Goal: Navigation & Orientation: Find specific page/section

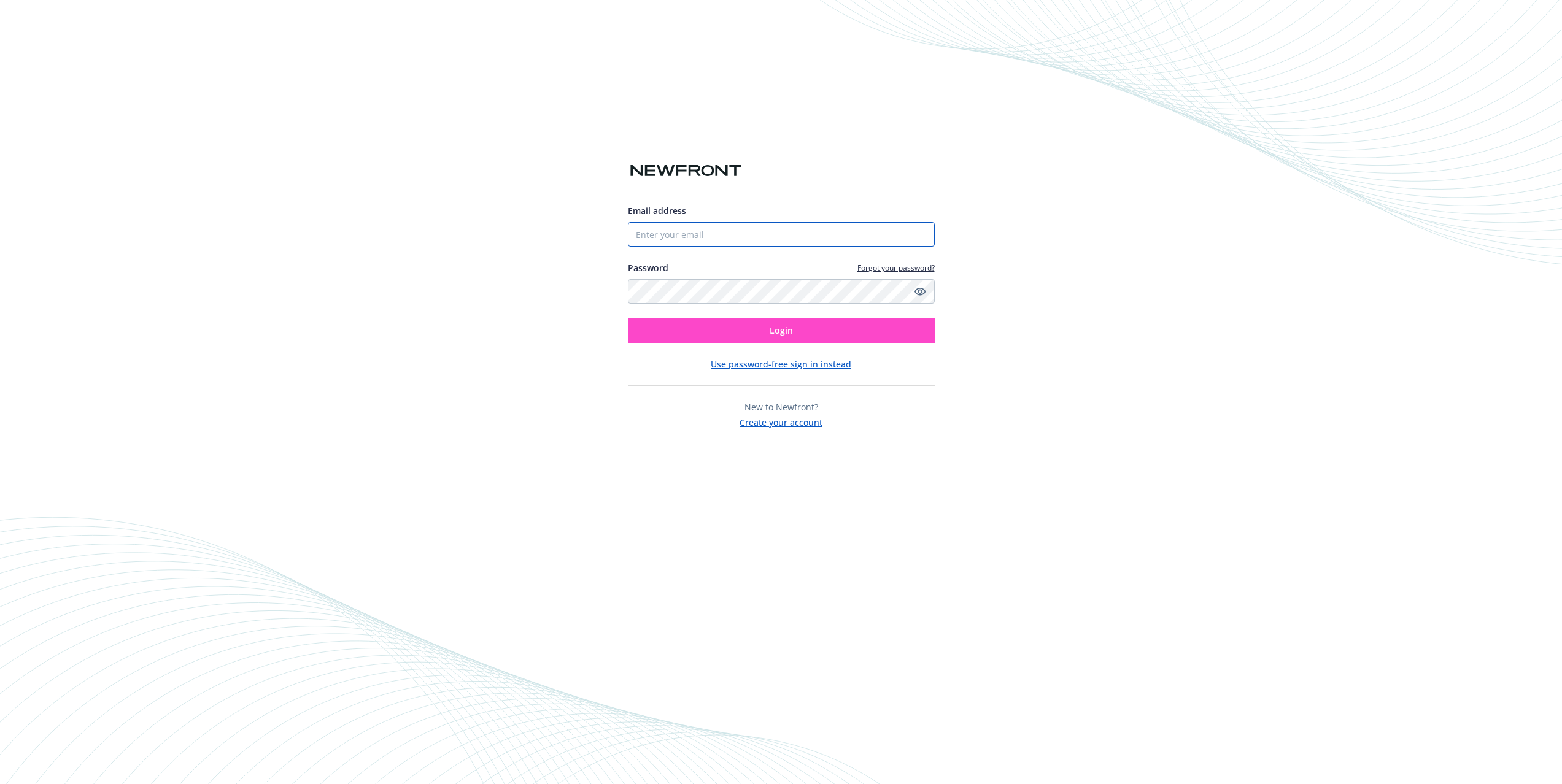
type input "[EMAIL_ADDRESS][DOMAIN_NAME]"
click at [718, 329] on button "Login" at bounding box center [781, 331] width 307 height 25
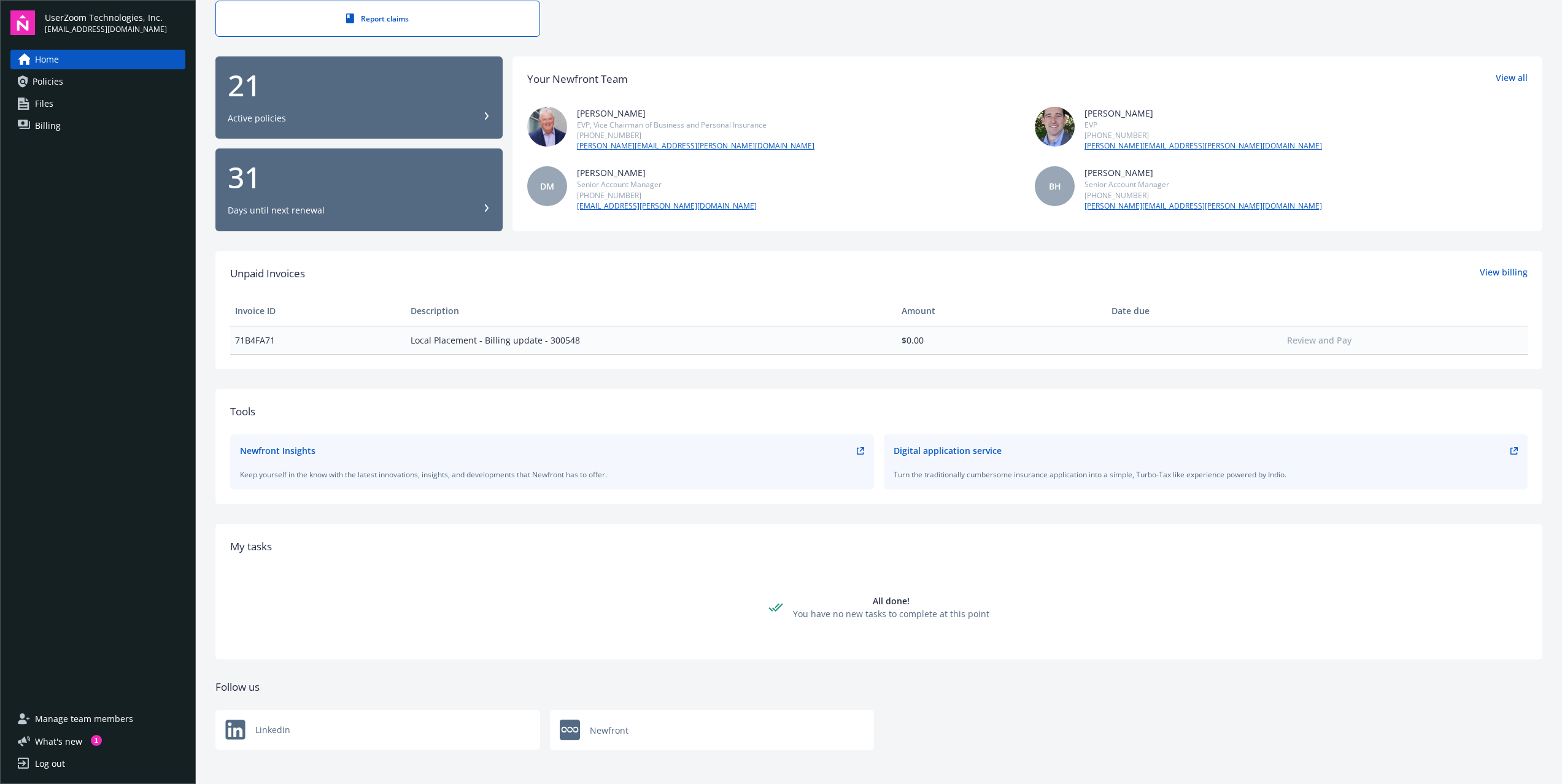
scroll to position [65, 0]
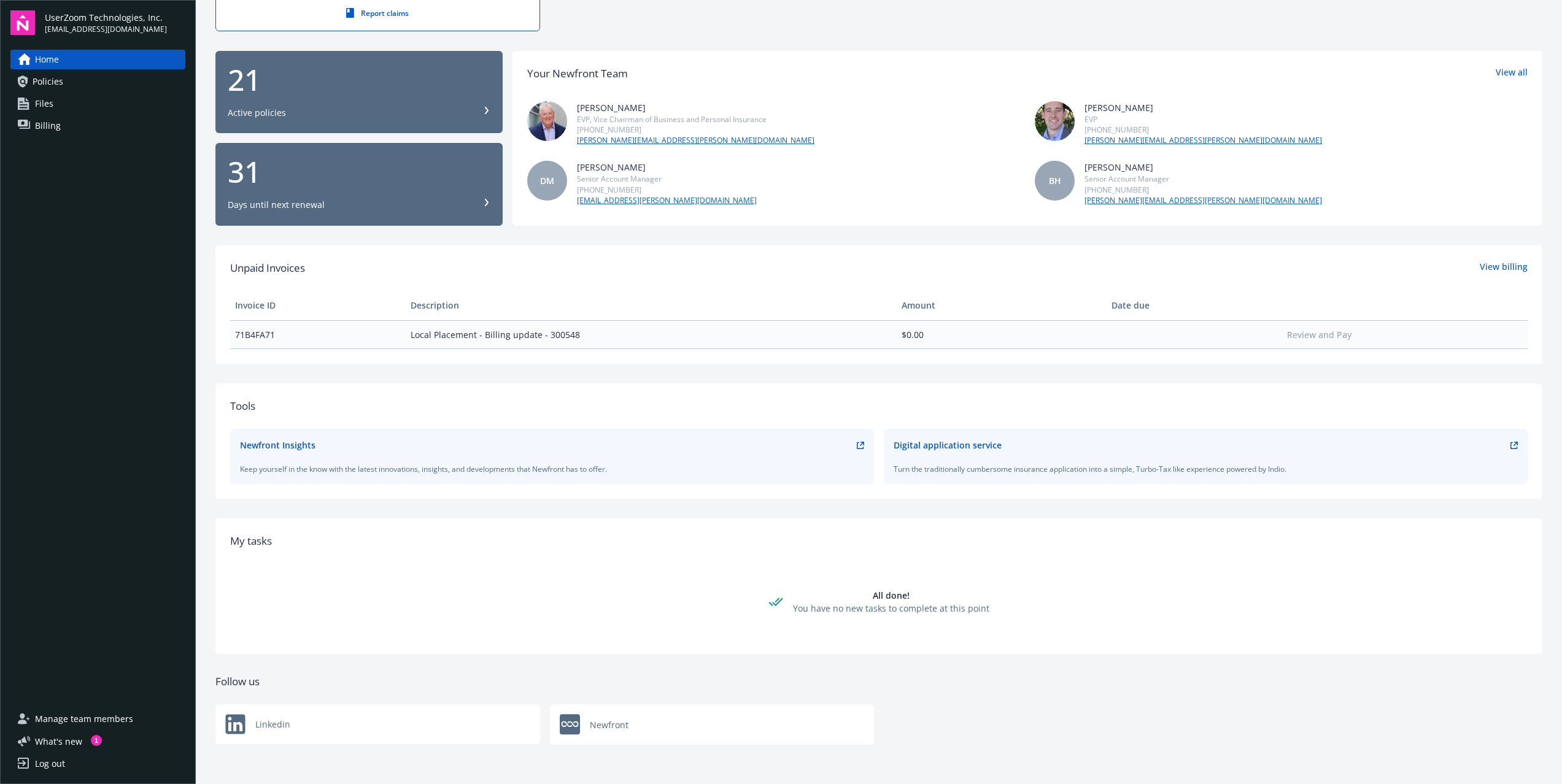
click at [57, 80] on span "Policies" at bounding box center [48, 82] width 31 height 20
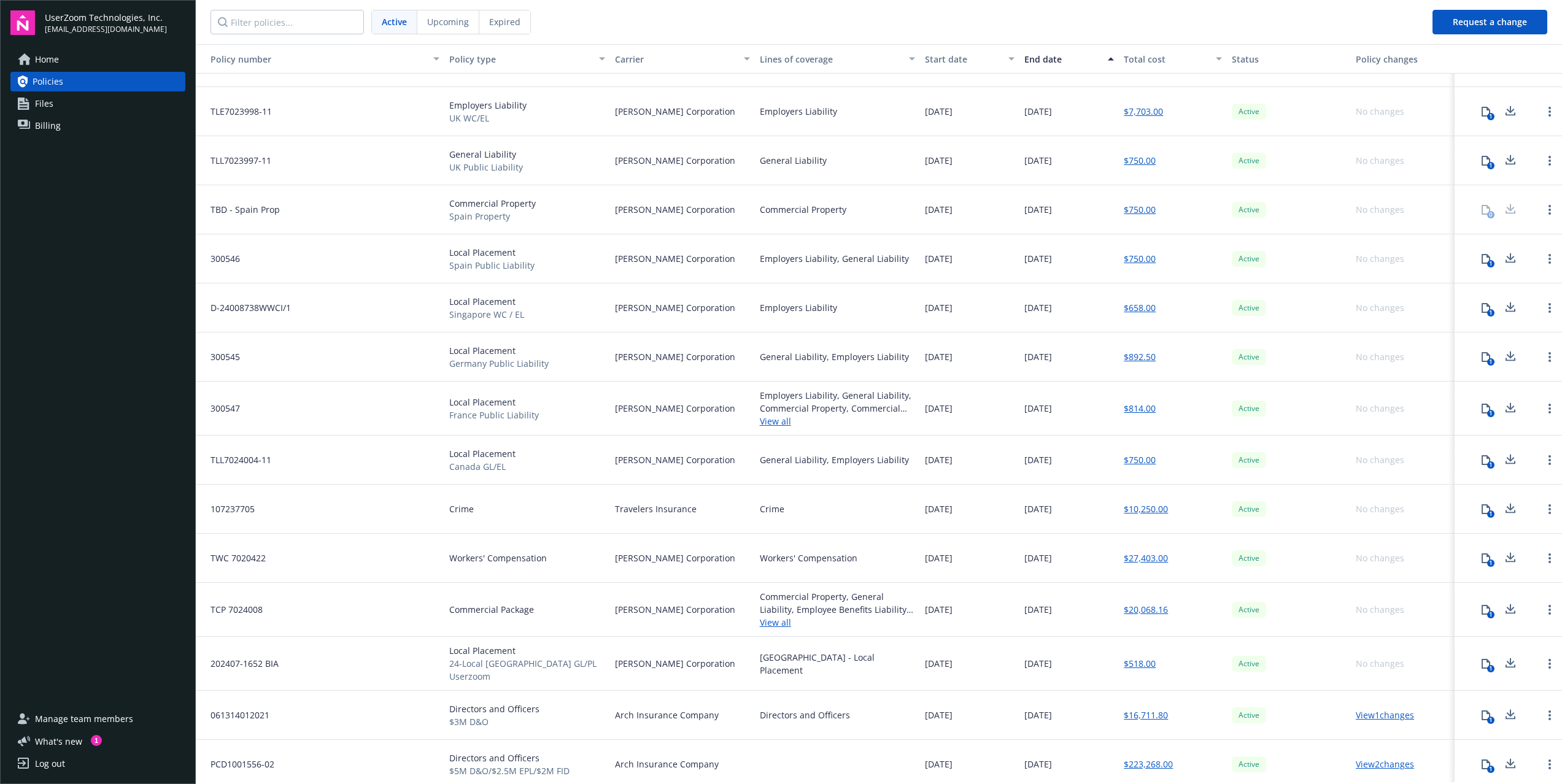
scroll to position [332, 0]
click at [47, 107] on span "Files" at bounding box center [44, 104] width 19 height 20
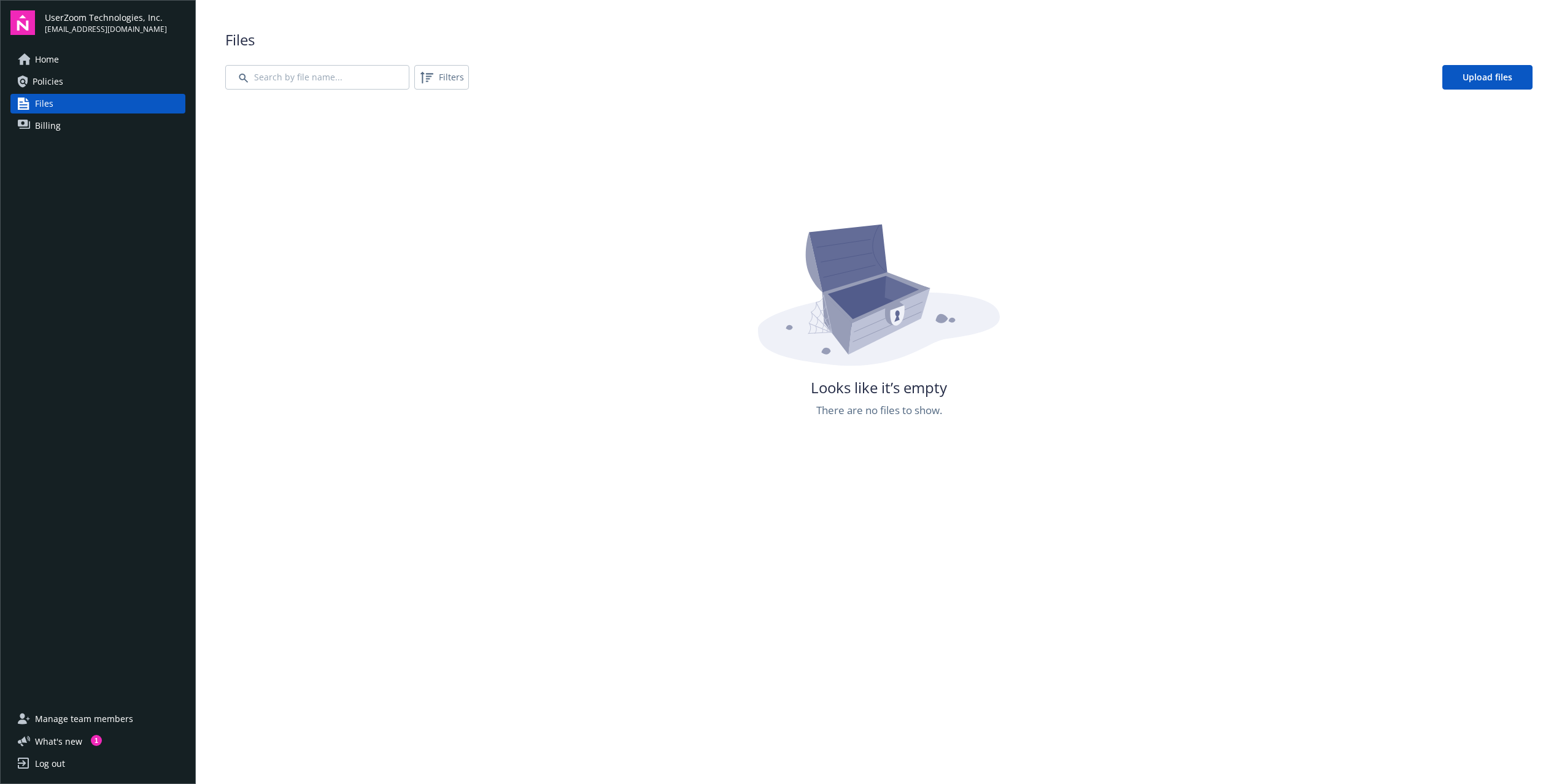
click at [85, 130] on link "Billing" at bounding box center [98, 126] width 175 height 20
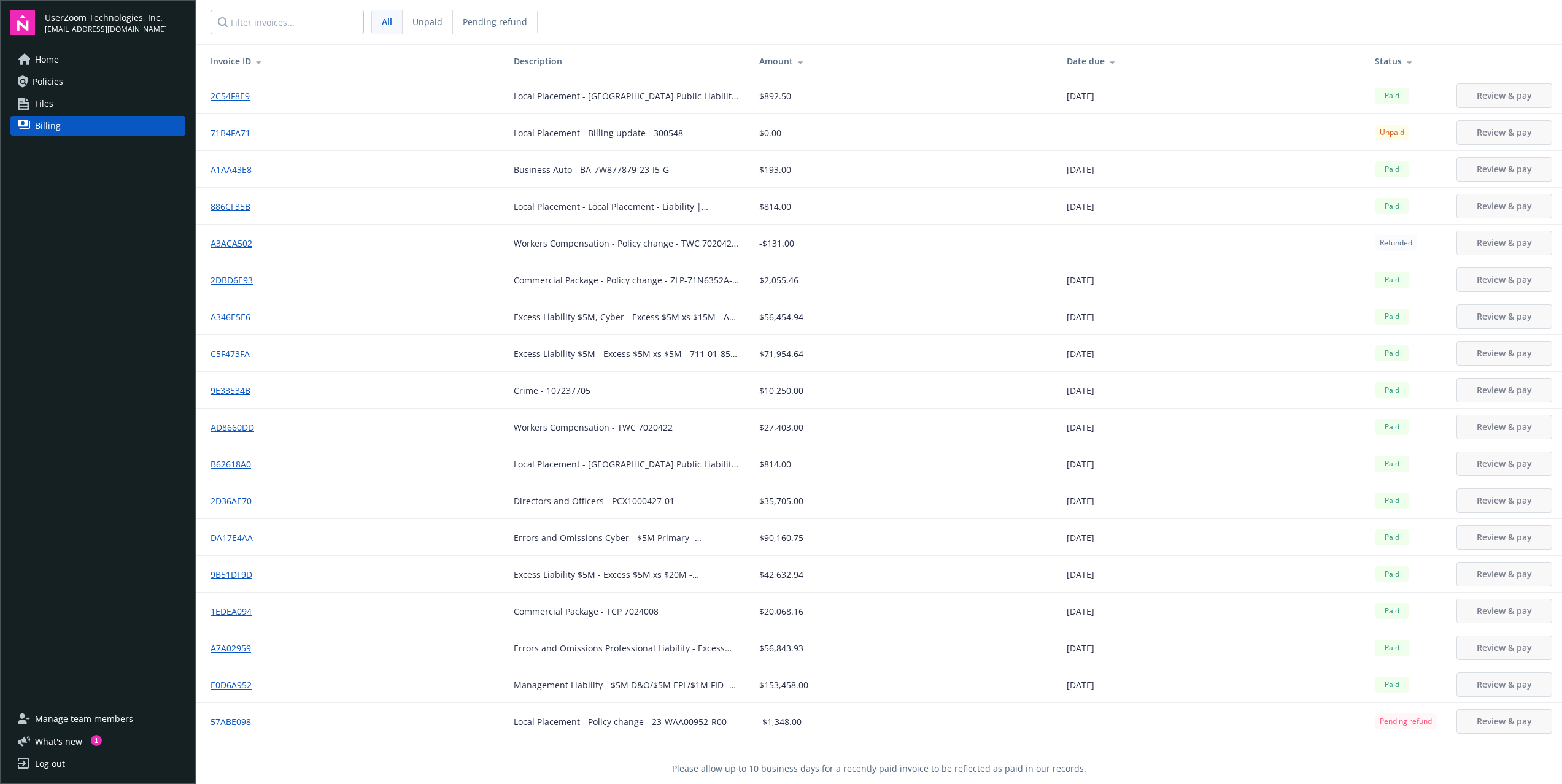
scroll to position [44, 0]
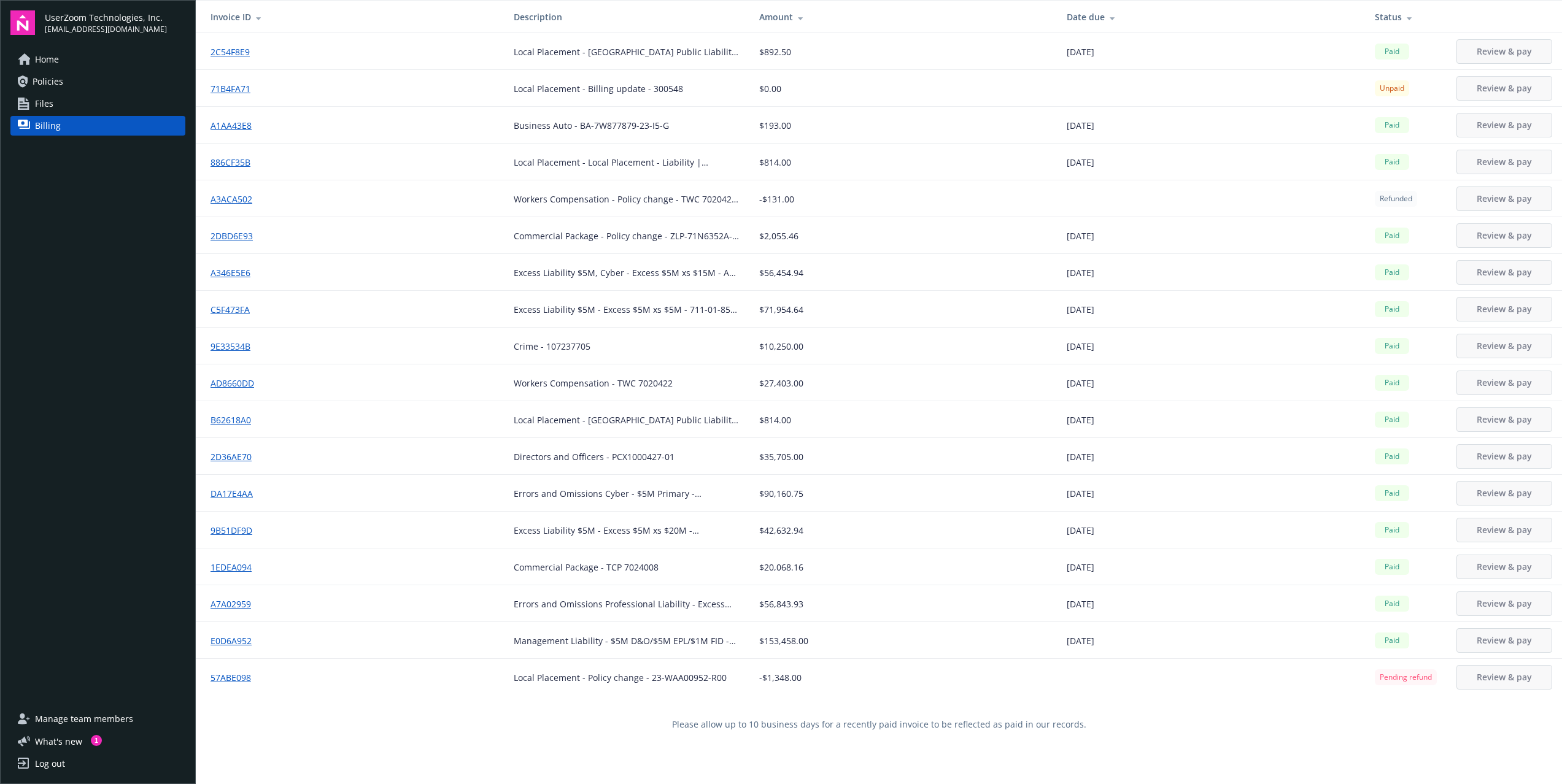
click at [39, 85] on span "Policies" at bounding box center [48, 82] width 31 height 20
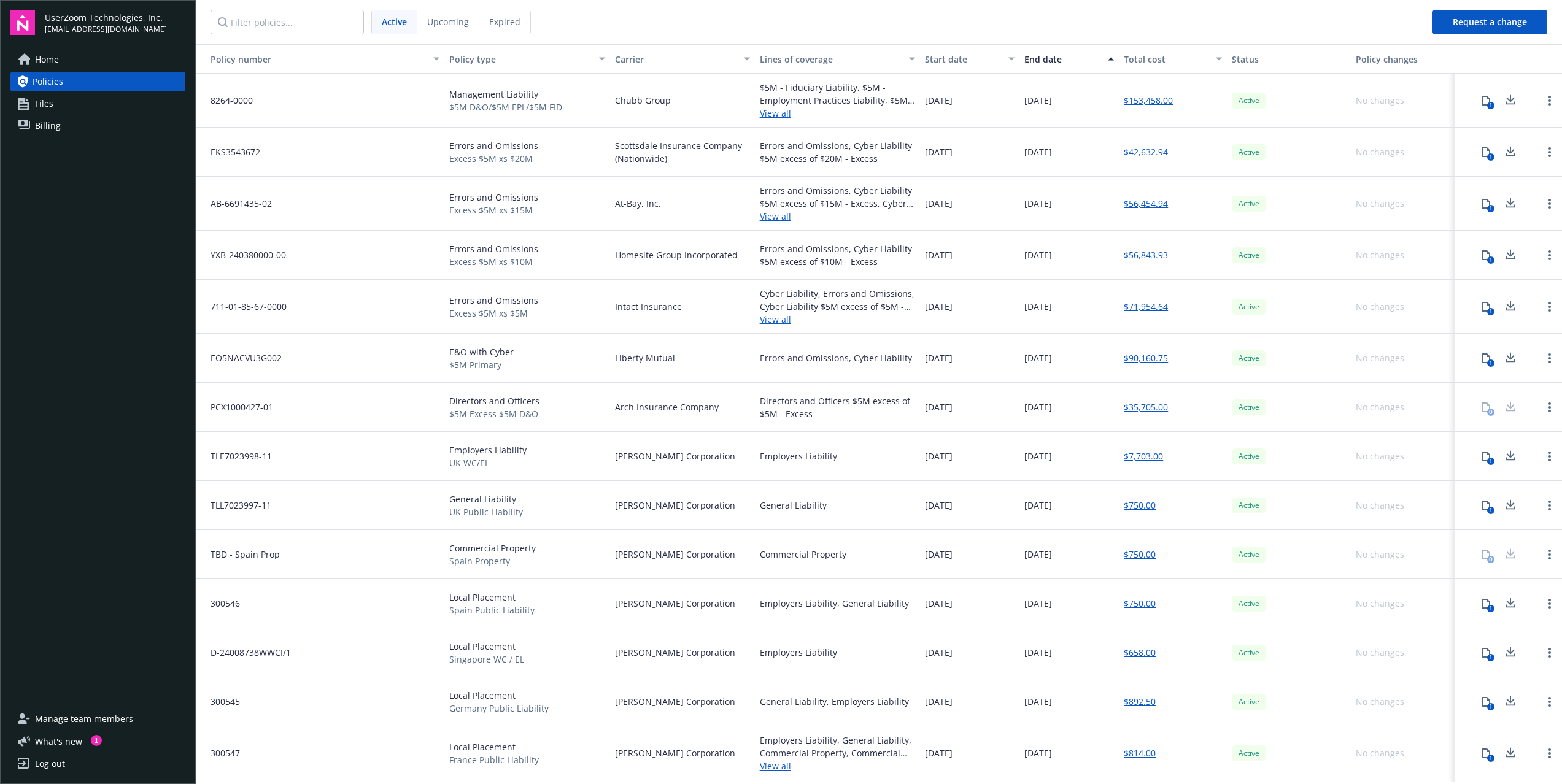
click at [48, 60] on span "Home" at bounding box center [46, 59] width 24 height 20
